Goal: Submit feedback/report problem

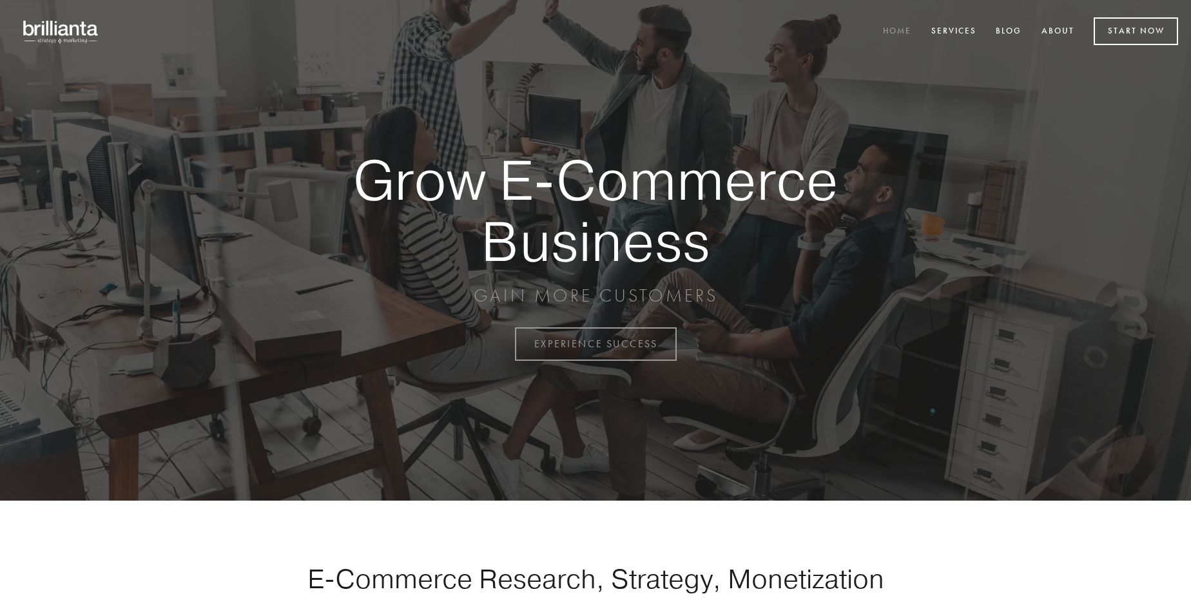
scroll to position [3379, 0]
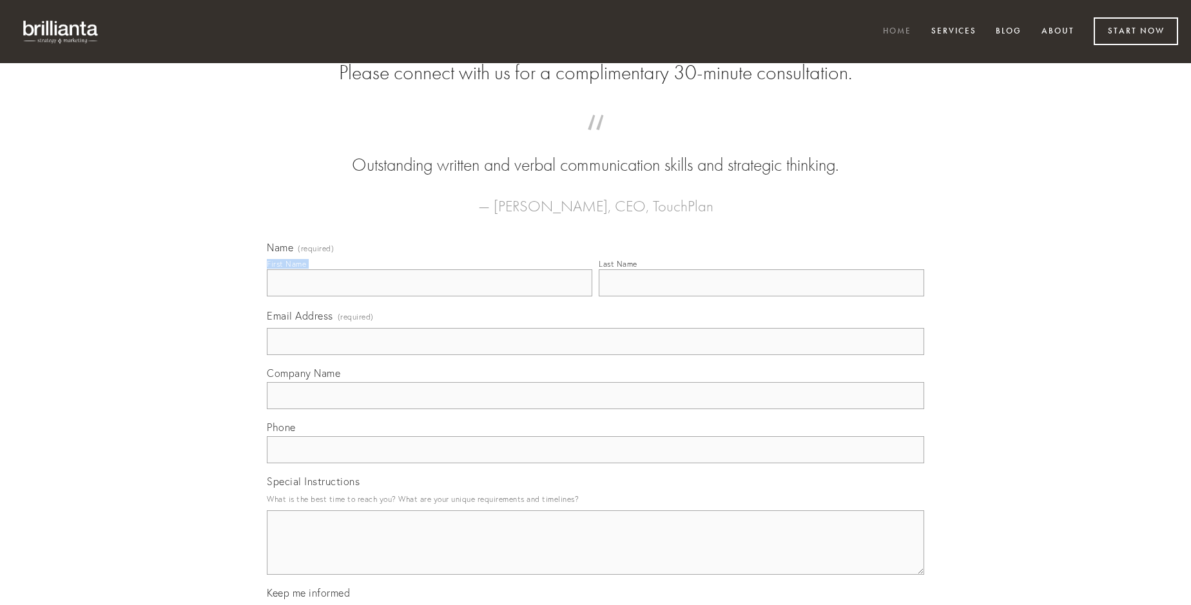
type input "[PERSON_NAME]"
click at [761, 297] on input "Last Name" at bounding box center [762, 282] width 326 height 27
type input "[PERSON_NAME]"
click at [596, 355] on input "Email Address (required)" at bounding box center [596, 341] width 658 height 27
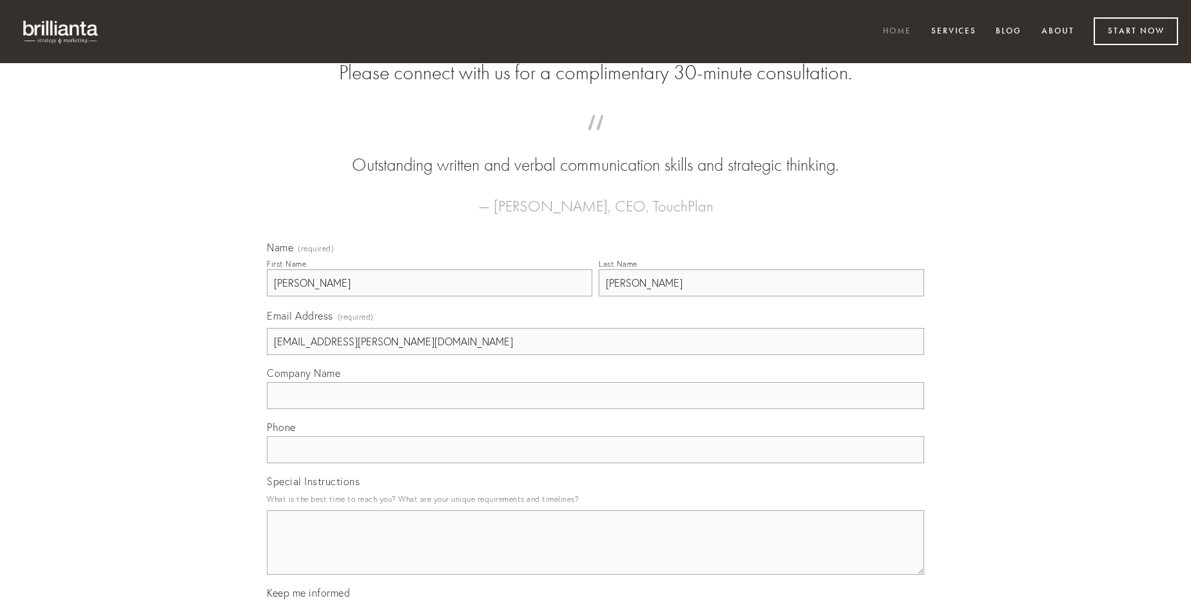
type input "[EMAIL_ADDRESS][PERSON_NAME][DOMAIN_NAME]"
click at [596, 409] on input "Company Name" at bounding box center [596, 395] width 658 height 27
type input "corpus"
click at [596, 463] on input "text" at bounding box center [596, 449] width 658 height 27
click at [596, 554] on textarea "Special Instructions" at bounding box center [596, 543] width 658 height 64
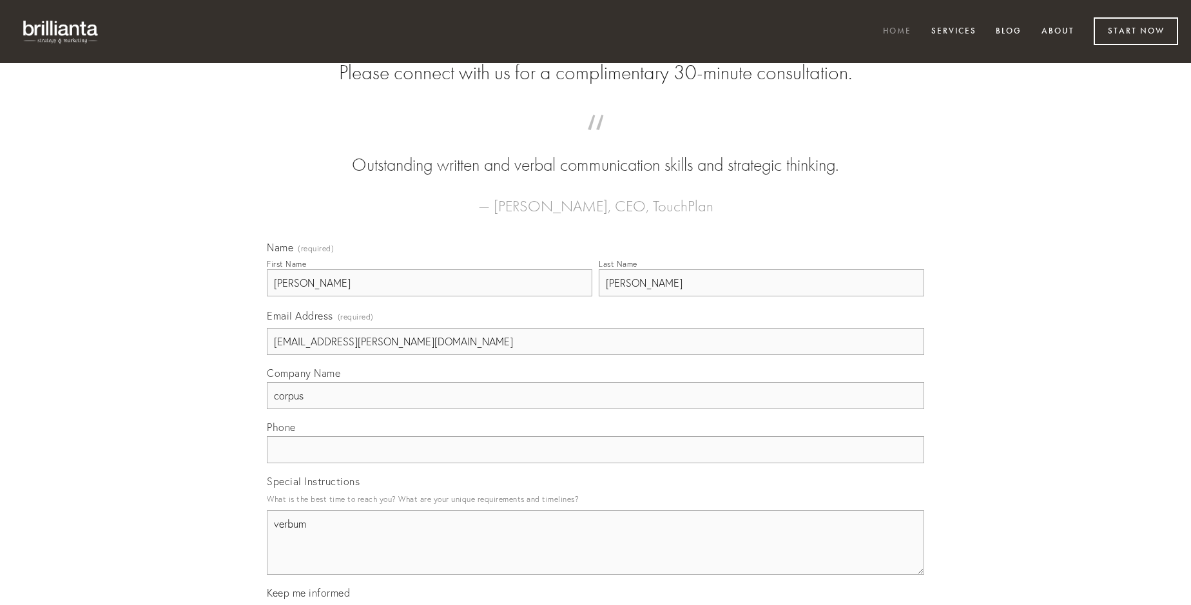
type textarea "verbum"
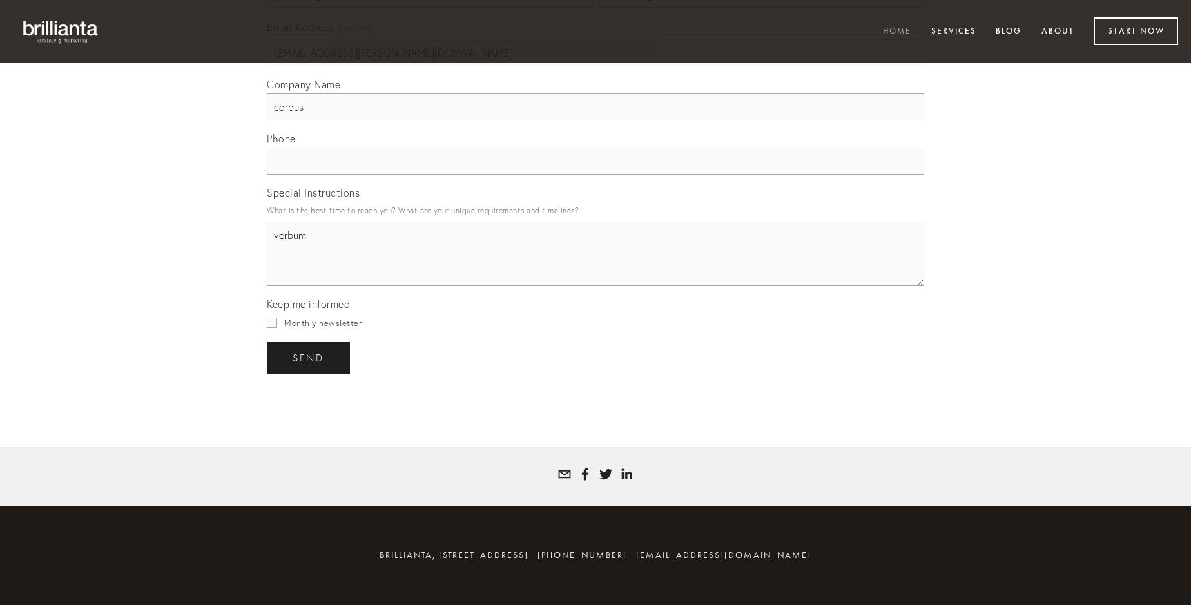
click at [309, 358] on span "send" at bounding box center [309, 359] width 32 height 12
